Goal: Task Accomplishment & Management: Use online tool/utility

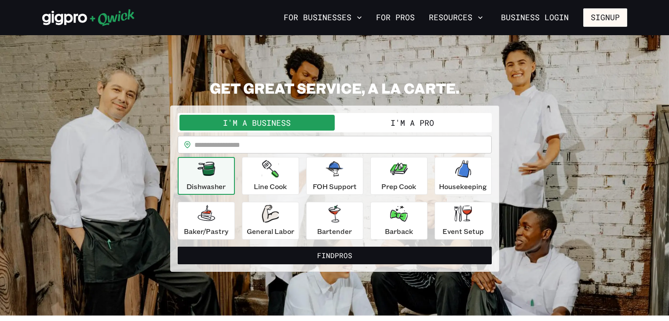
click at [260, 142] on input "text" at bounding box center [342, 145] width 297 height 18
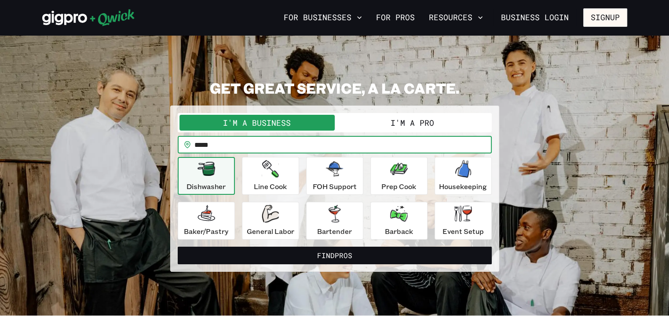
type input "*****"
click at [178, 247] on button "Find Pros" at bounding box center [335, 256] width 314 height 18
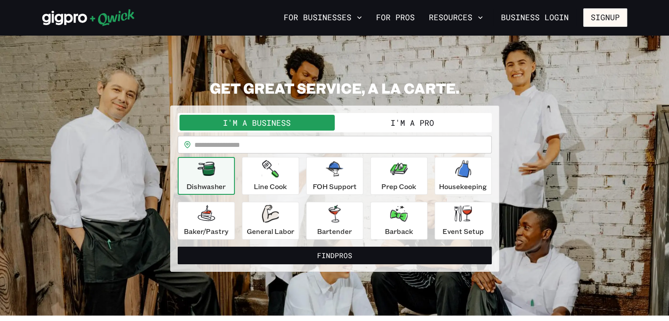
click at [440, 120] on button "I'm a Pro" at bounding box center [412, 123] width 155 height 16
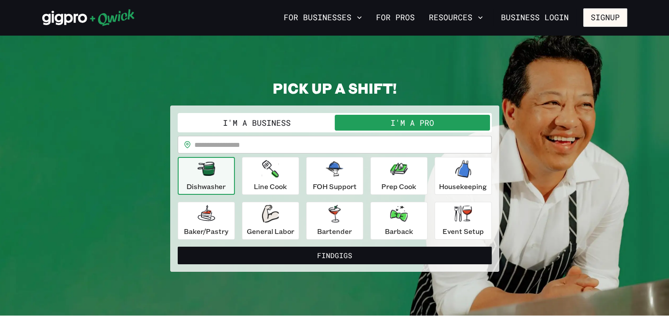
click at [278, 146] on input "text" at bounding box center [342, 145] width 297 height 18
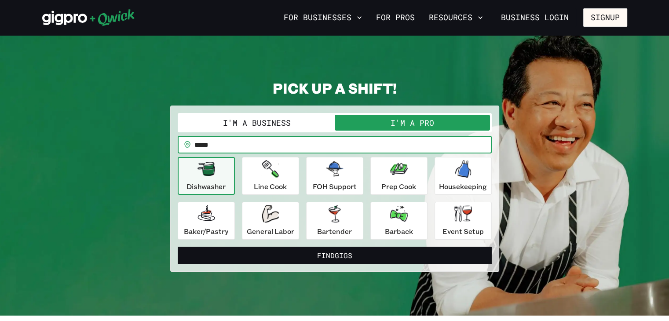
type input "*****"
click at [178, 247] on button "Find Gigs" at bounding box center [335, 256] width 314 height 18
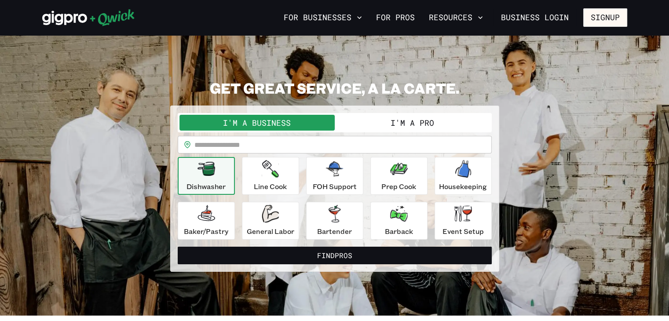
click at [221, 172] on div "Dishwasher" at bounding box center [205, 176] width 39 height 32
click at [280, 177] on div "Line Cook" at bounding box center [270, 176] width 33 height 32
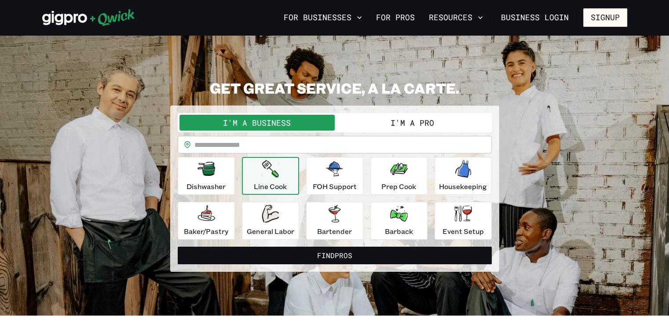
click at [254, 185] on p "Line Cook" at bounding box center [270, 186] width 33 height 11
click at [398, 115] on button "I'm a Pro" at bounding box center [412, 123] width 155 height 16
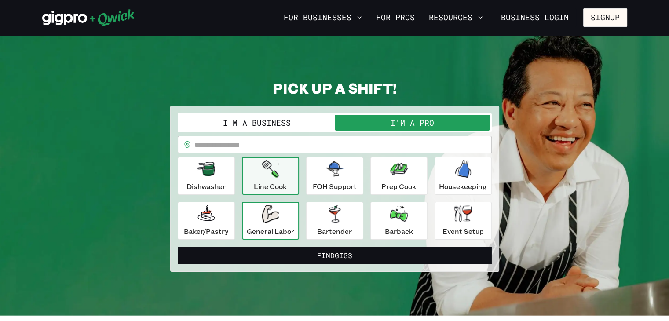
click at [264, 225] on div "General Labor" at bounding box center [270, 221] width 47 height 32
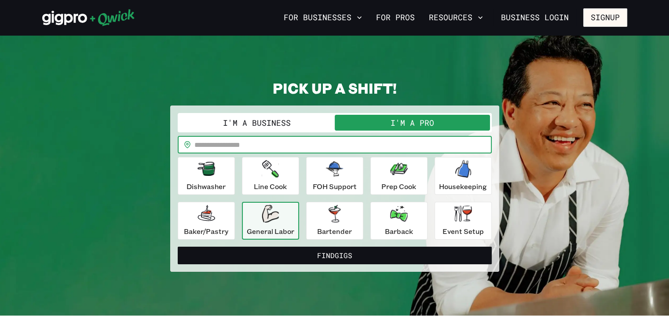
click at [280, 144] on input "text" at bounding box center [342, 145] width 297 height 18
type input "*****"
click at [178, 247] on button "Find Gigs" at bounding box center [335, 256] width 314 height 18
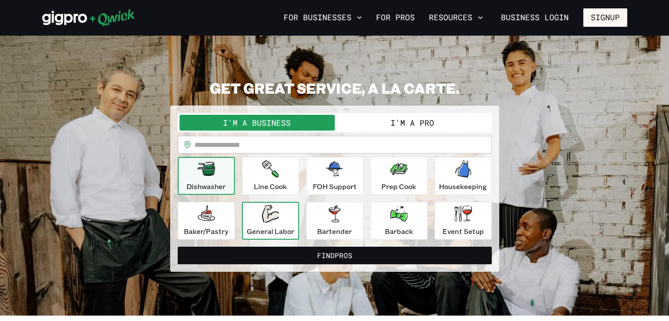
click at [278, 221] on icon "button" at bounding box center [270, 214] width 17 height 18
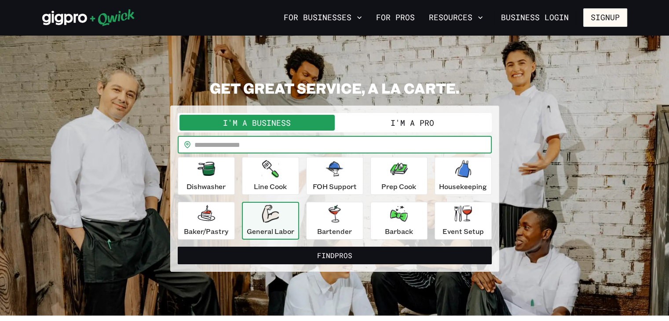
click at [270, 148] on input "text" at bounding box center [342, 145] width 297 height 18
type input "*****"
click at [178, 247] on button "Find Pros" at bounding box center [335, 256] width 314 height 18
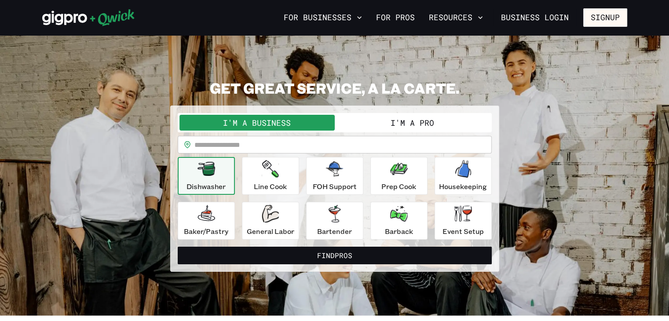
click at [397, 126] on button "I'm a Pro" at bounding box center [412, 123] width 155 height 16
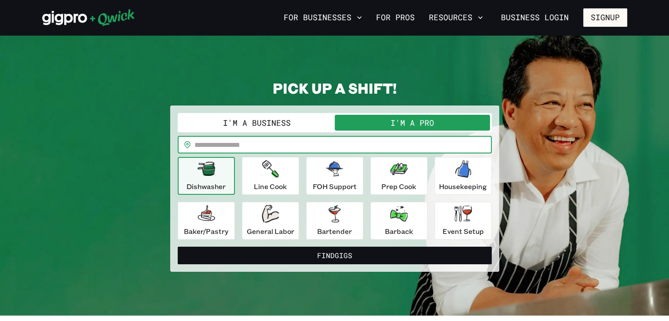
click at [374, 149] on input "text" at bounding box center [342, 145] width 297 height 18
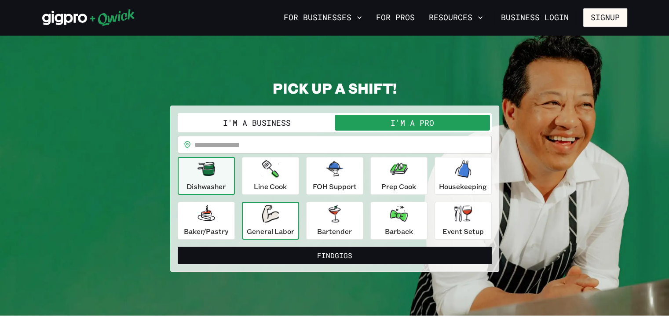
click at [281, 224] on div "General Labor" at bounding box center [270, 221] width 47 height 32
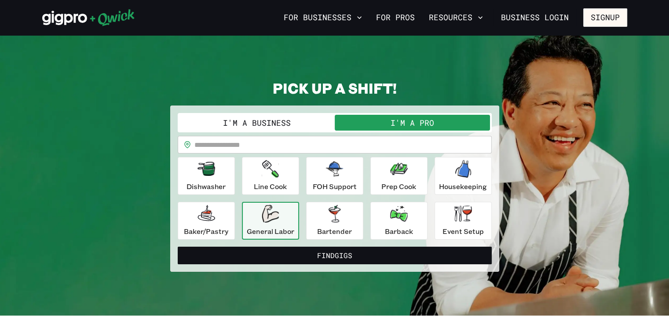
click at [279, 151] on input "text" at bounding box center [342, 145] width 297 height 18
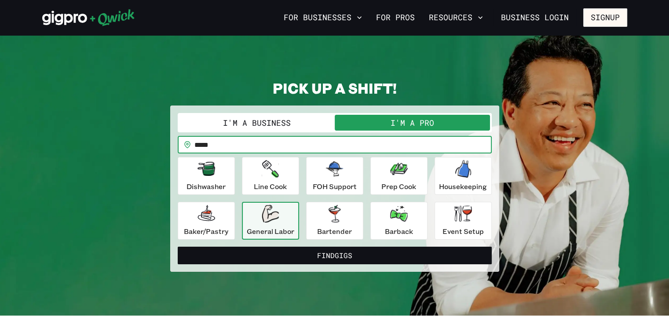
type input "*****"
click at [178, 247] on button "Find Gigs" at bounding box center [335, 256] width 314 height 18
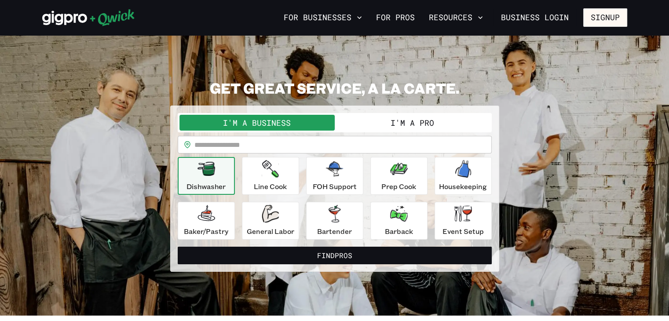
click at [427, 116] on button "I'm a Pro" at bounding box center [412, 123] width 155 height 16
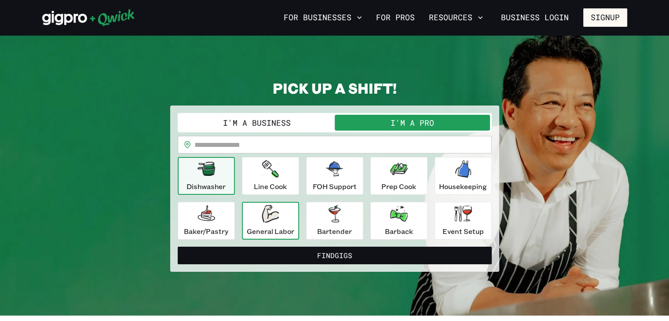
click at [279, 218] on div "General Labor" at bounding box center [270, 221] width 47 height 32
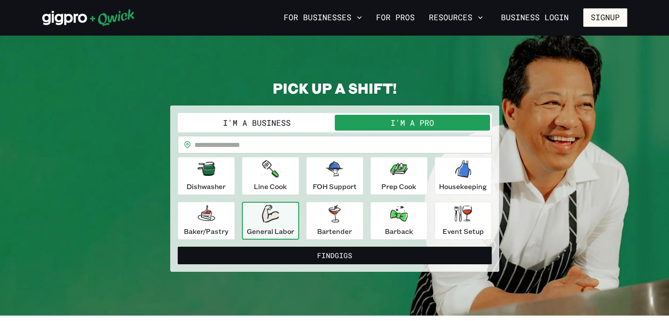
click at [275, 139] on input "text" at bounding box center [342, 145] width 297 height 18
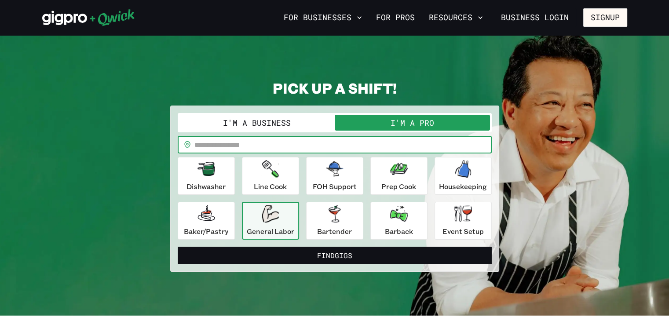
click at [297, 146] on input "text" at bounding box center [342, 145] width 297 height 18
type input "*****"
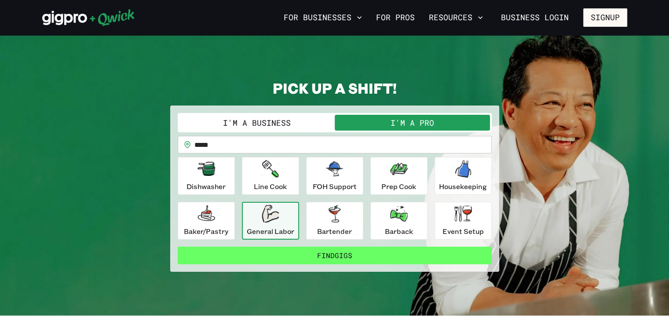
click at [285, 252] on button "Find Gigs" at bounding box center [335, 256] width 314 height 18
